Goal: Transaction & Acquisition: Subscribe to service/newsletter

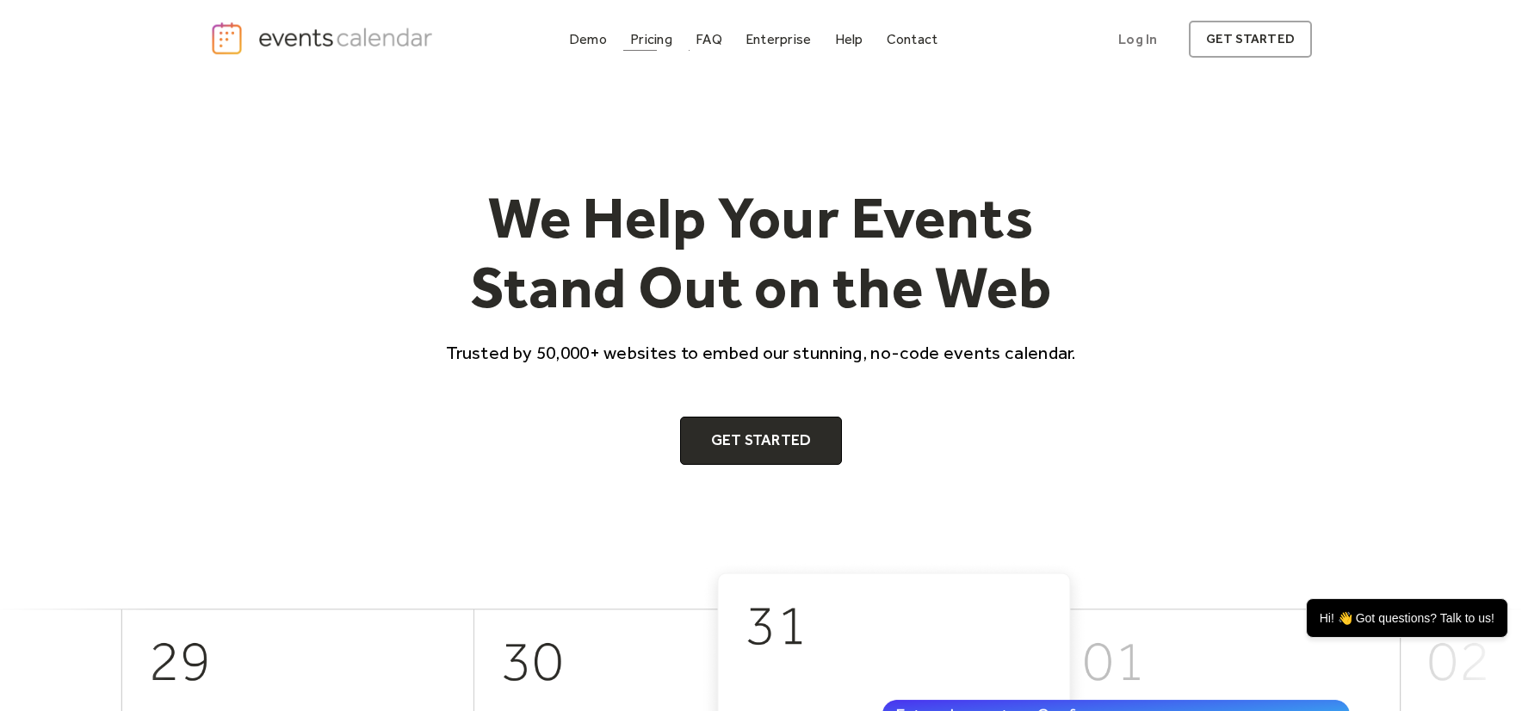
click at [654, 48] on link "Pricing" at bounding box center [651, 39] width 56 height 23
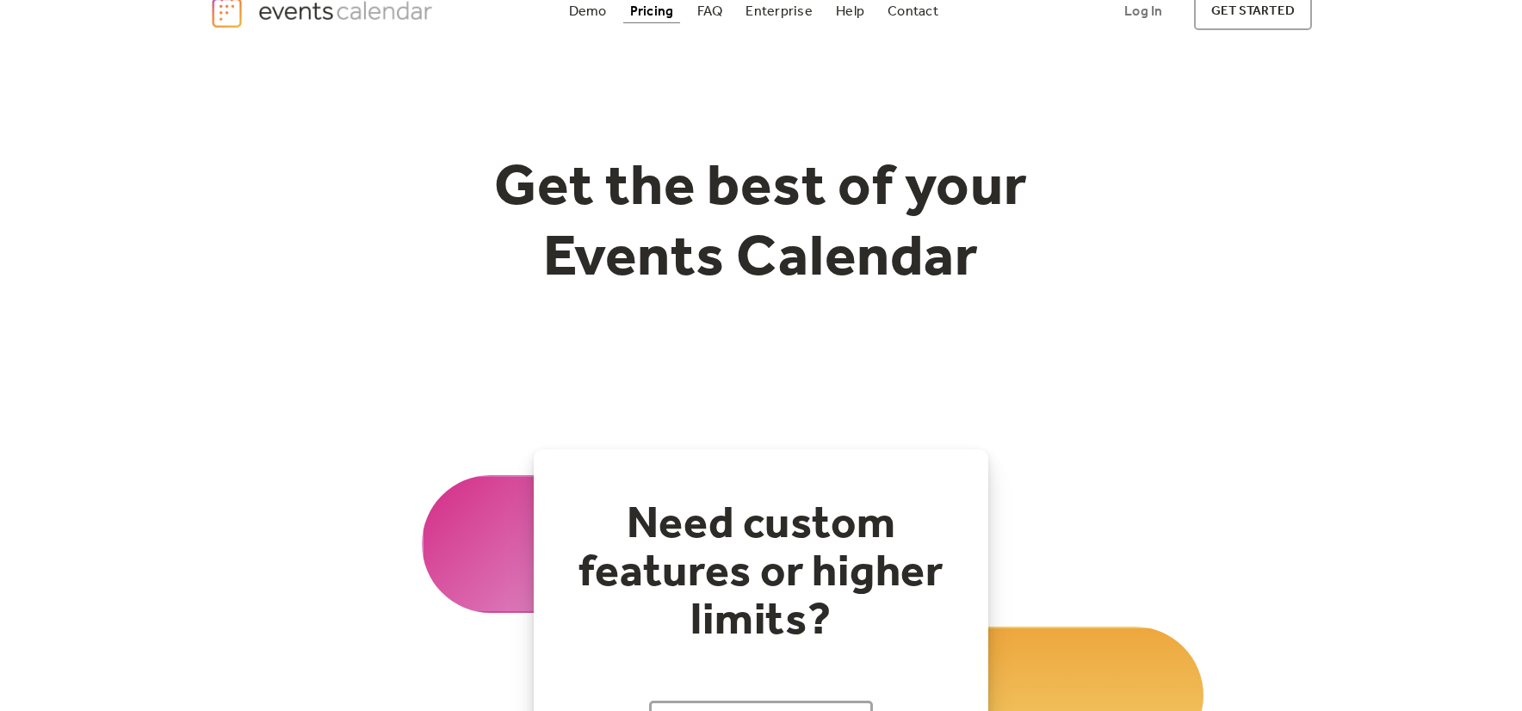
scroll to position [284, 0]
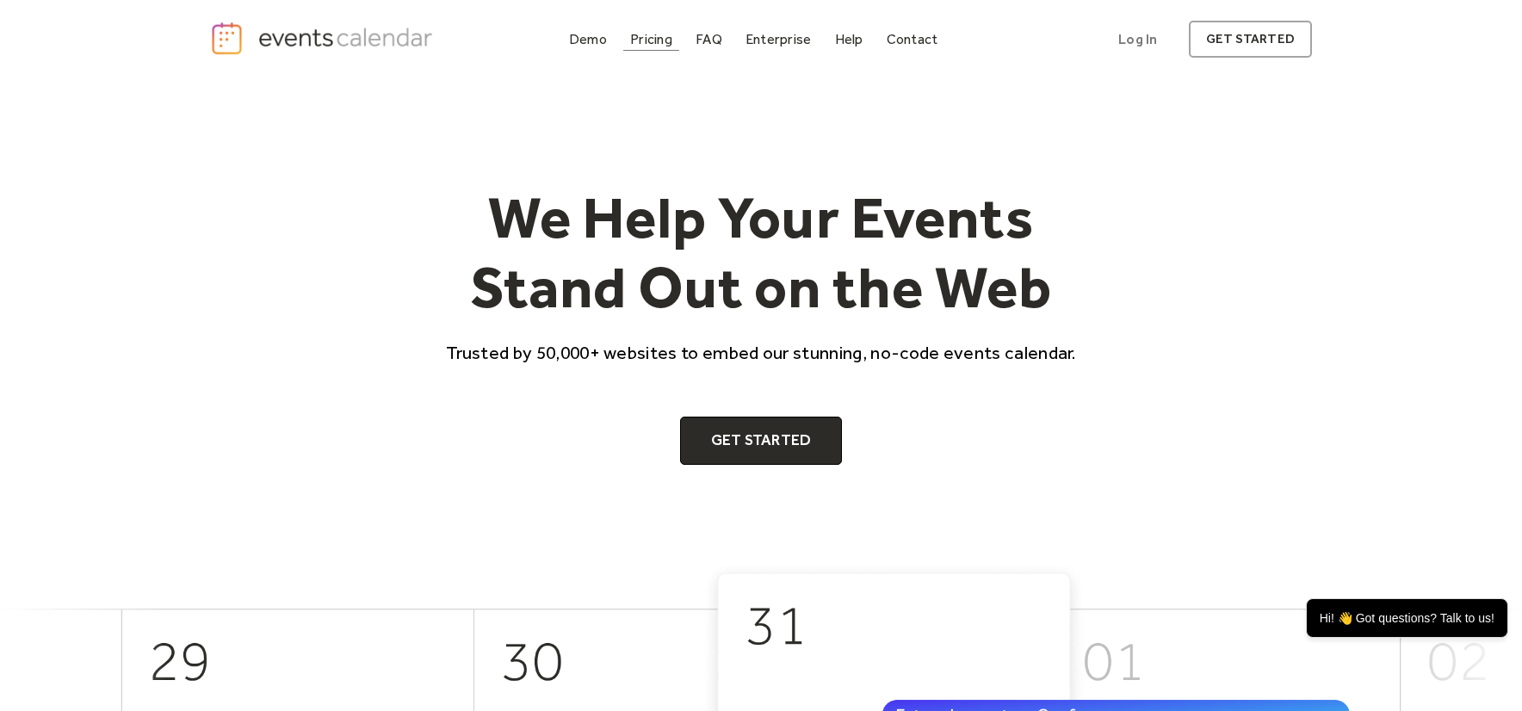
click at [662, 44] on div "Pricing" at bounding box center [651, 38] width 42 height 9
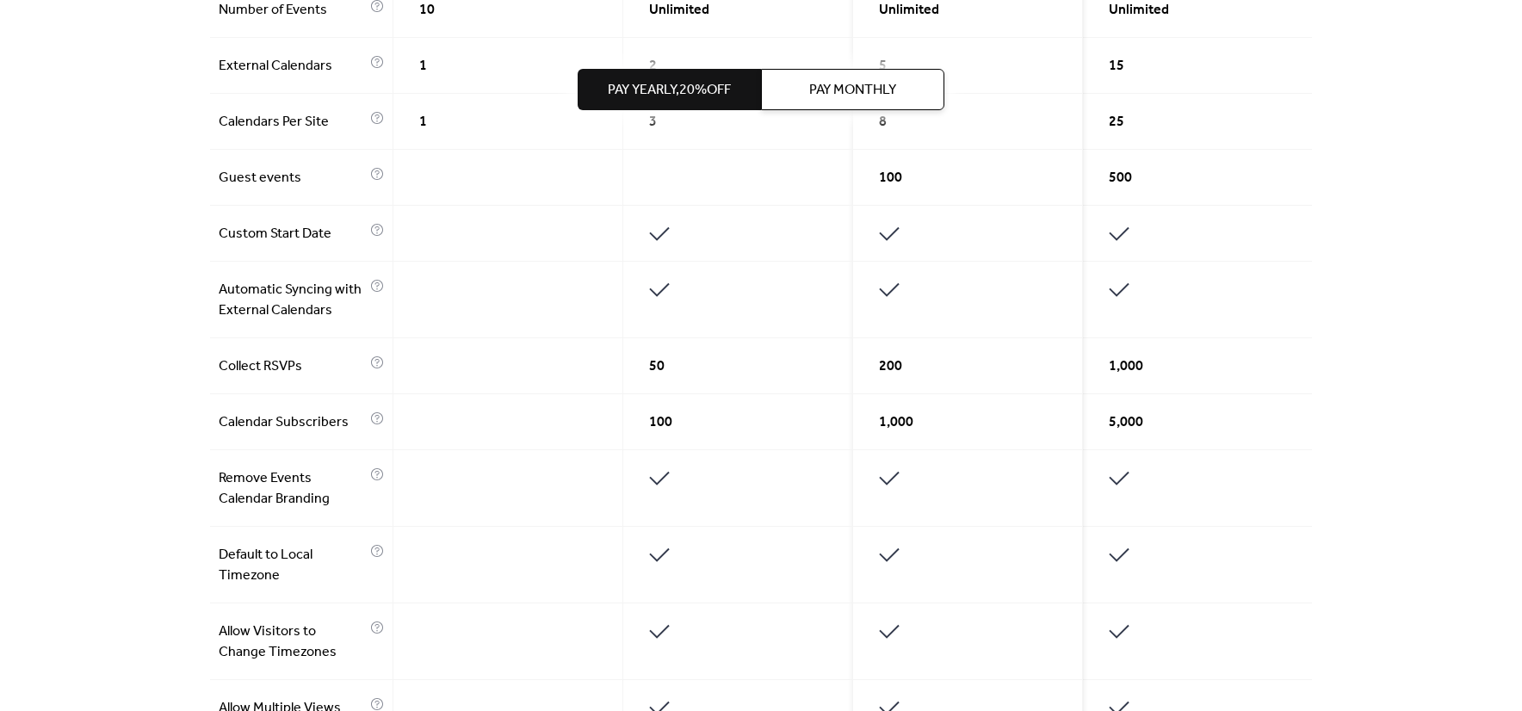
scroll to position [309, 0]
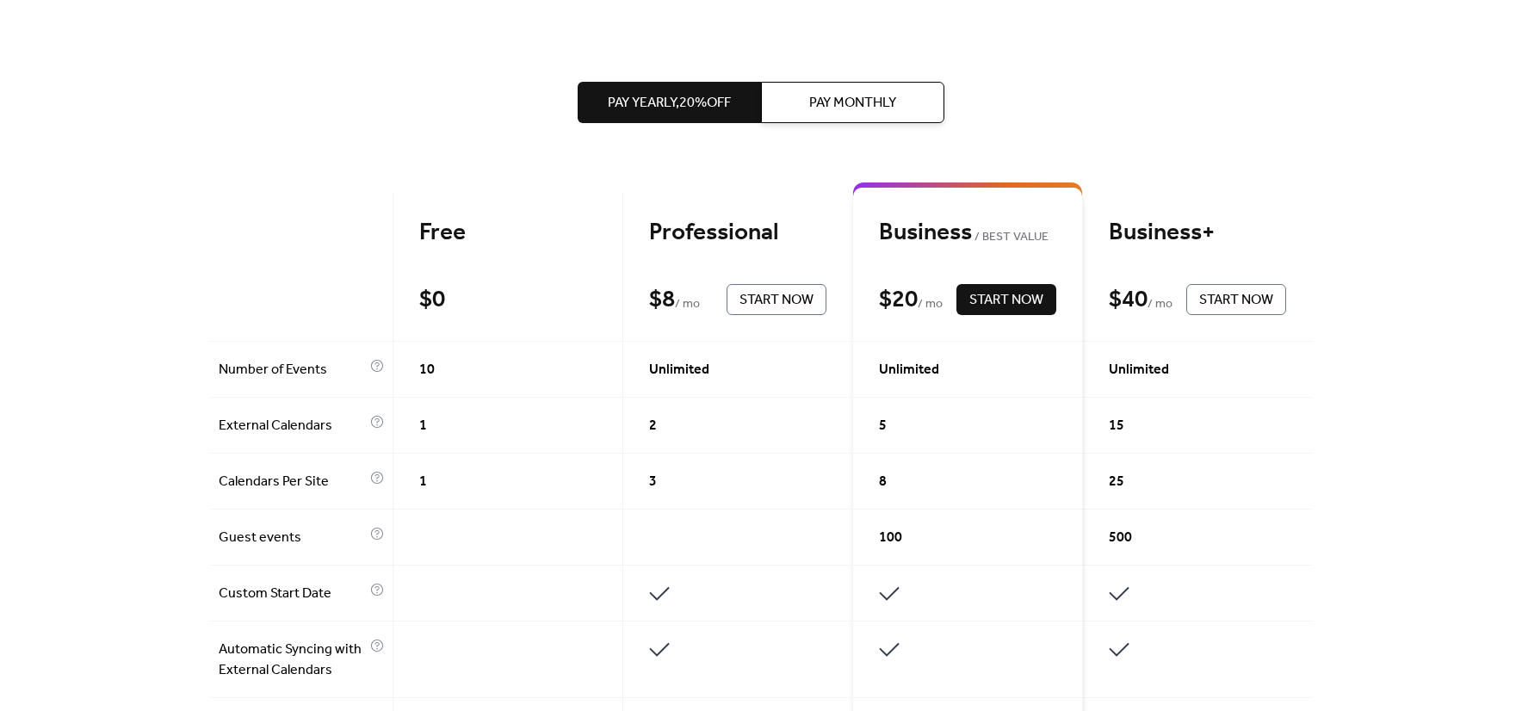
click at [910, 110] on button "Pay Monthly" at bounding box center [852, 102] width 183 height 41
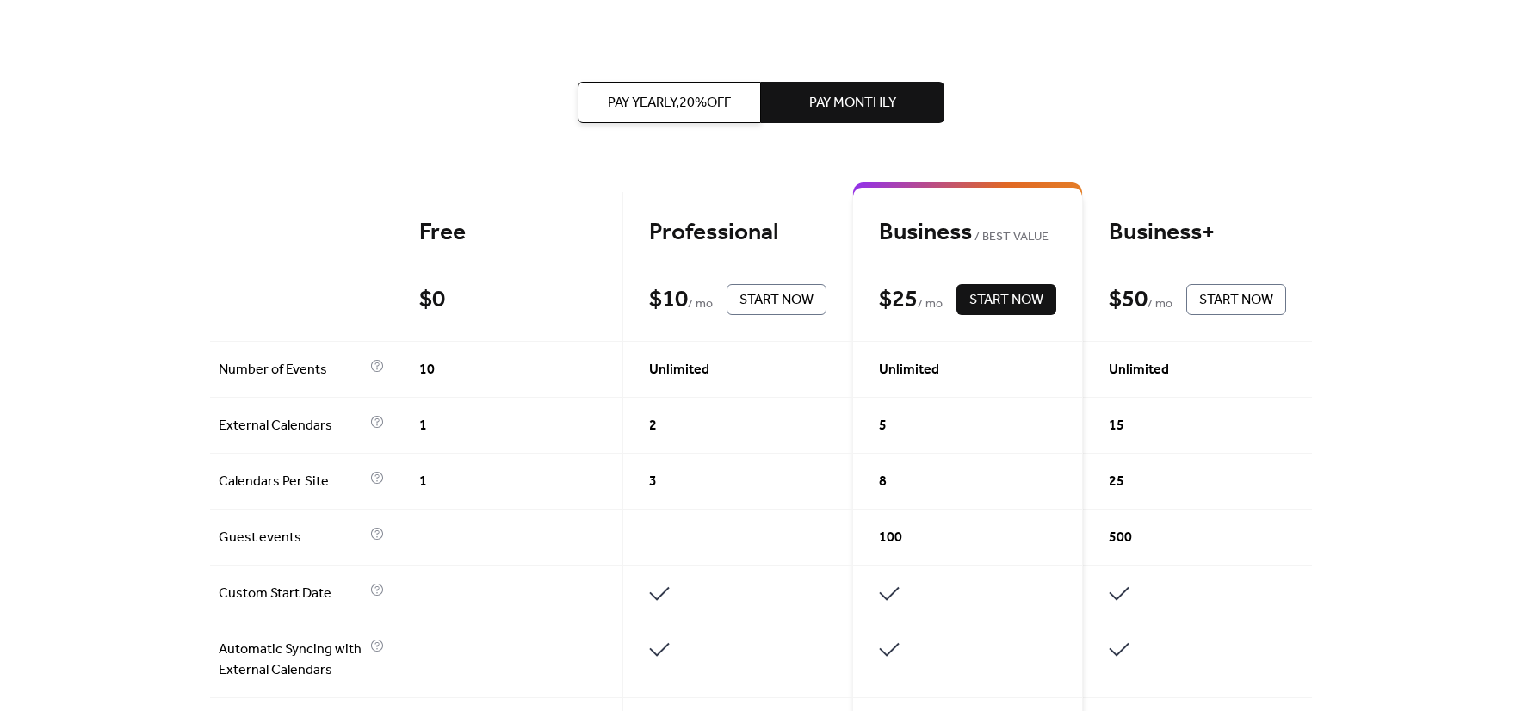
click at [909, 108] on button "Pay Monthly" at bounding box center [852, 102] width 183 height 41
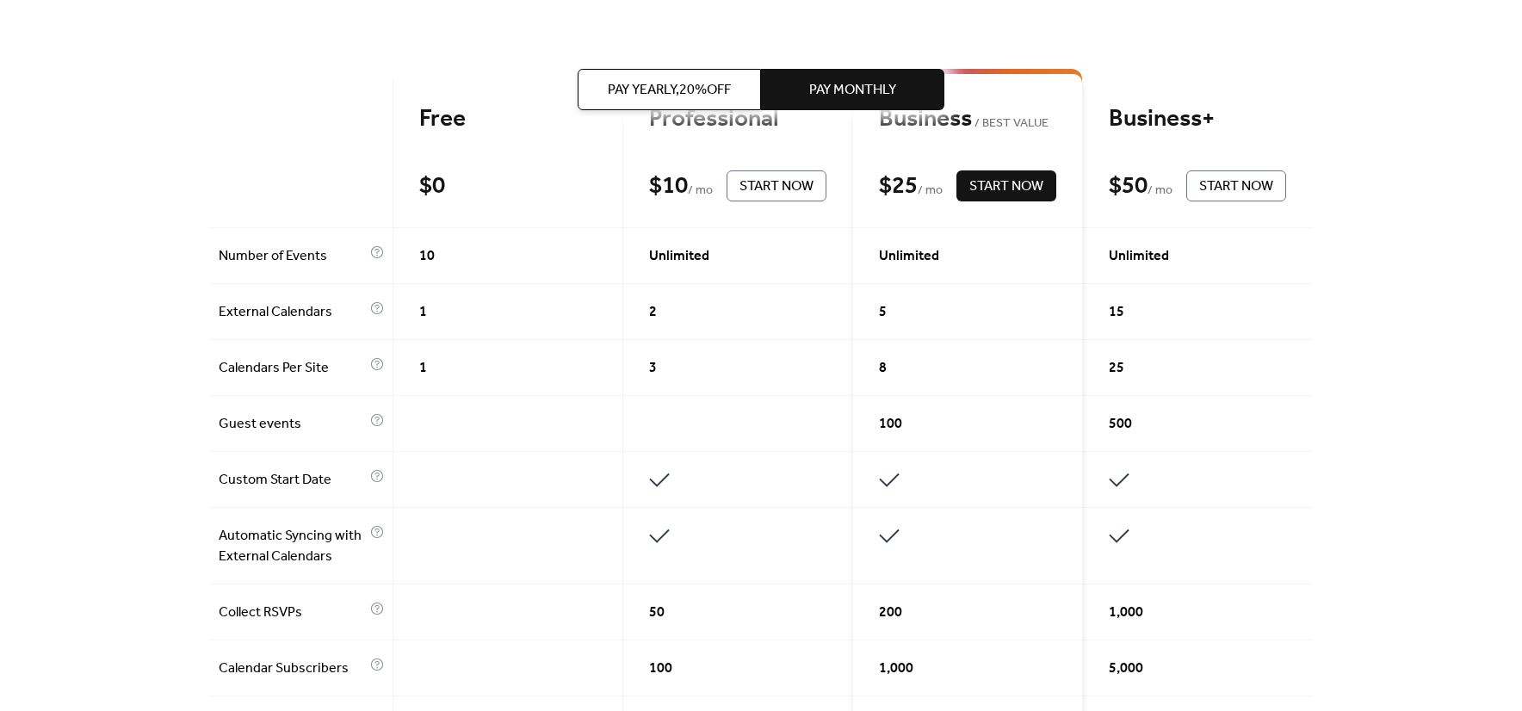
scroll to position [423, 0]
